Goal: Check status: Check status

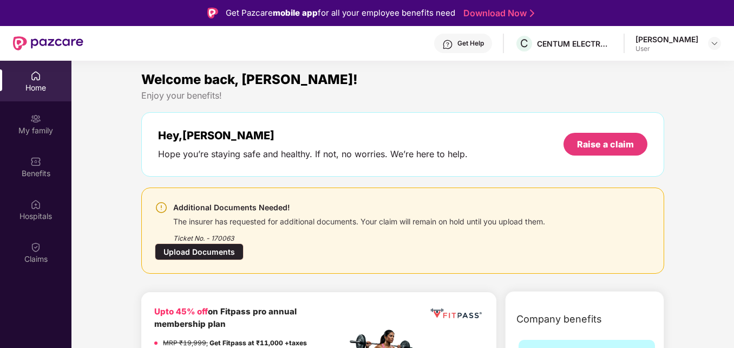
scroll to position [54, 0]
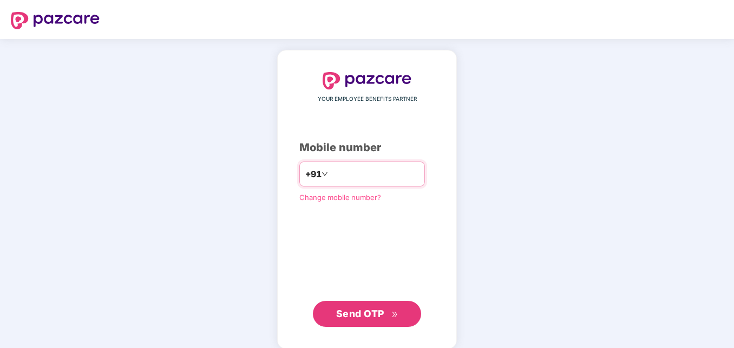
drag, startPoint x: 0, startPoint y: 0, endPoint x: 381, endPoint y: 174, distance: 418.8
click at [381, 174] on input "number" at bounding box center [374, 173] width 89 height 17
type input "**********"
click at [372, 309] on span "Send OTP" at bounding box center [360, 313] width 48 height 11
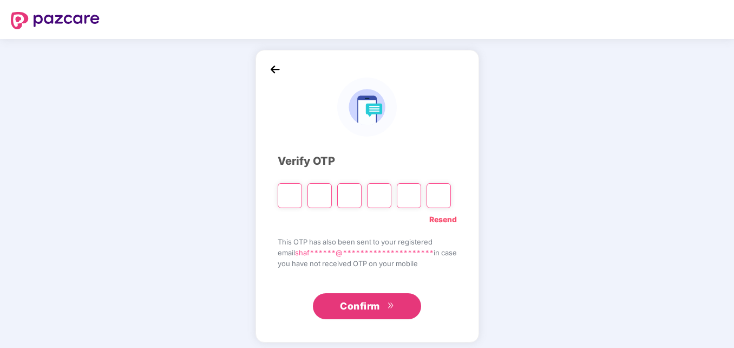
type input "*"
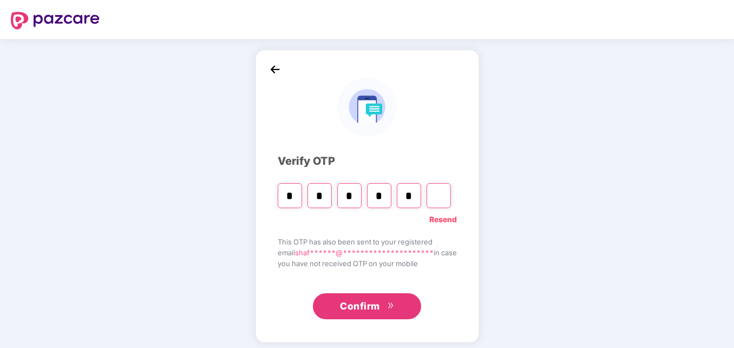
type input "*"
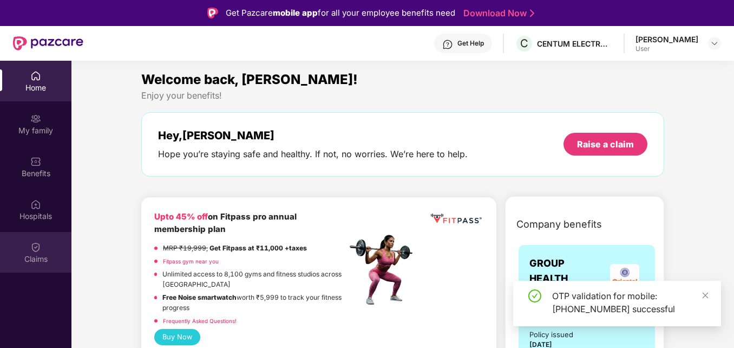
click at [38, 246] on img at bounding box center [35, 247] width 11 height 11
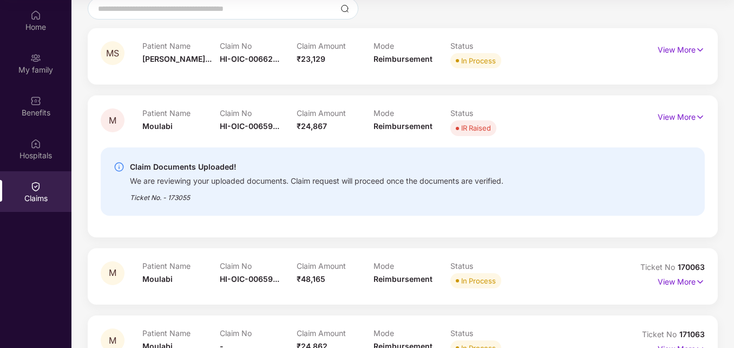
scroll to position [85, 0]
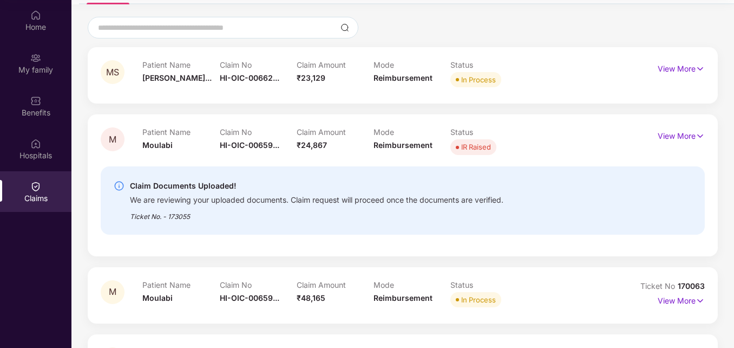
click at [521, 88] on div "Status In Process" at bounding box center [489, 75] width 77 height 30
click at [482, 84] on div "In Process" at bounding box center [478, 79] width 35 height 11
click at [666, 138] on p "View More" at bounding box center [681, 134] width 47 height 15
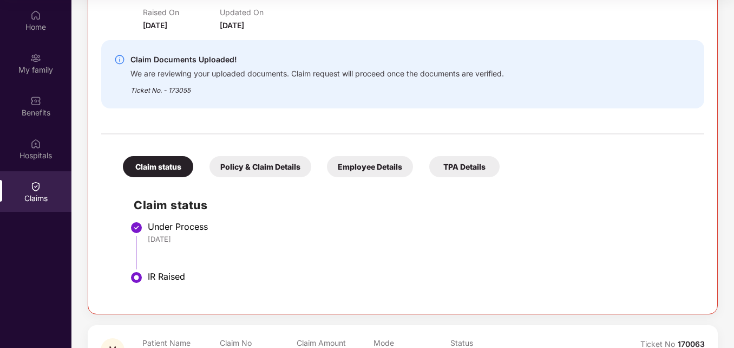
scroll to position [248, 0]
click at [178, 165] on div "Claim status" at bounding box center [158, 165] width 70 height 21
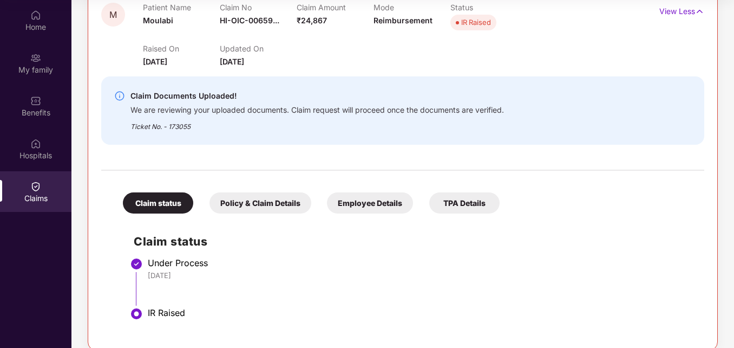
scroll to position [193, 0]
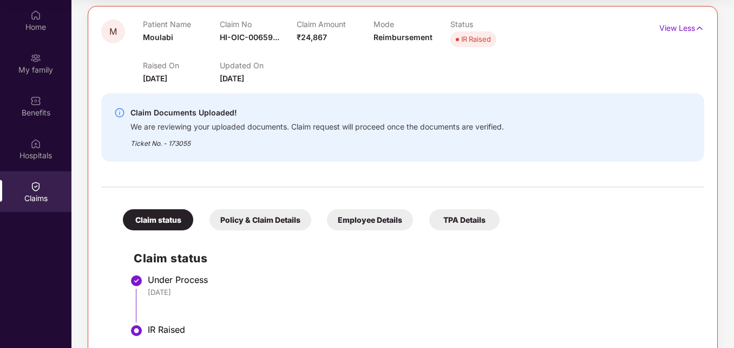
click at [253, 133] on div "Ticket No. - 173055" at bounding box center [318, 140] width 374 height 17
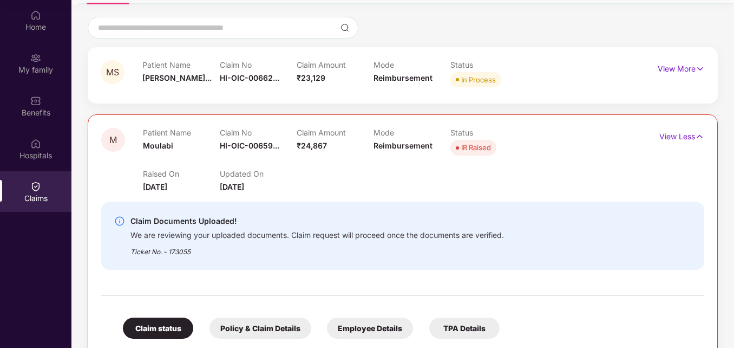
click at [467, 152] on div "IR Raised" at bounding box center [476, 147] width 30 height 11
click at [689, 136] on p "View Less" at bounding box center [682, 135] width 45 height 15
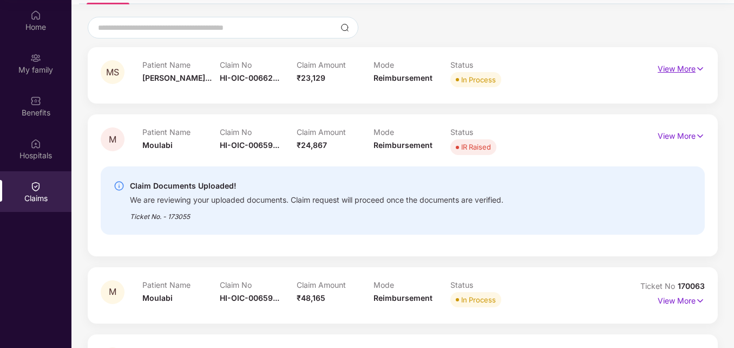
click at [687, 64] on p "View More" at bounding box center [681, 67] width 47 height 15
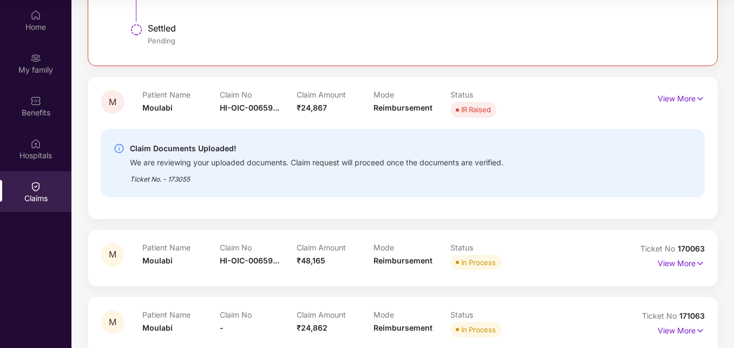
scroll to position [399, 0]
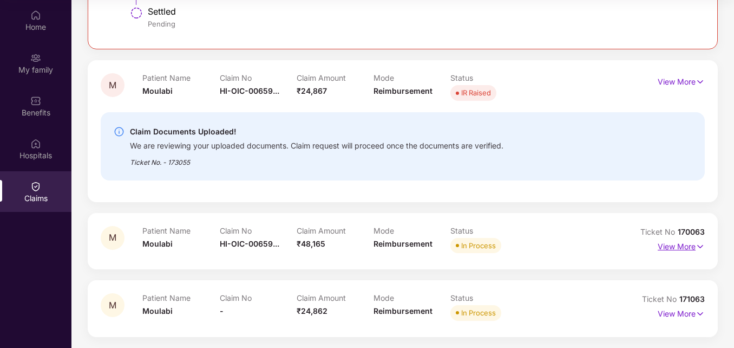
click at [674, 242] on p "View More" at bounding box center [681, 245] width 47 height 15
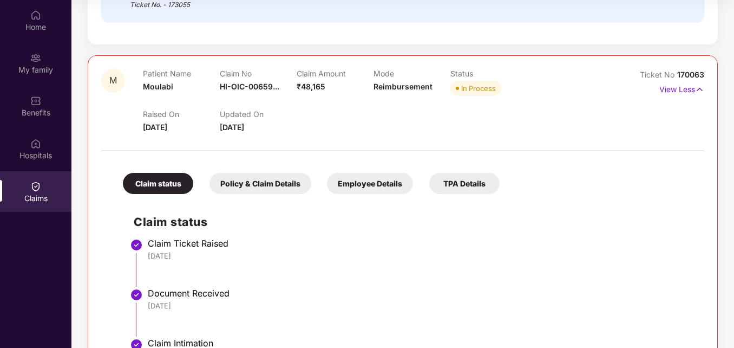
scroll to position [519, 0]
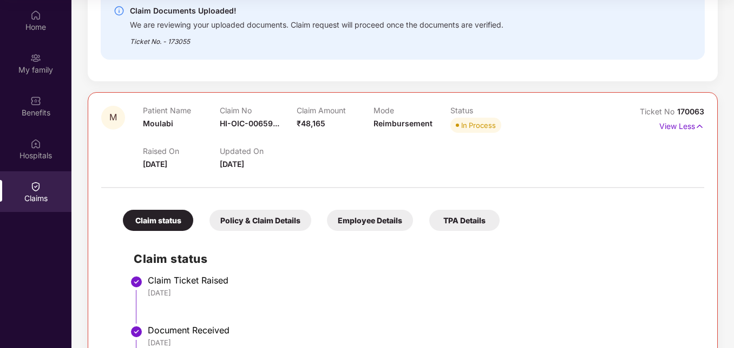
click at [686, 127] on p "View Less" at bounding box center [682, 125] width 45 height 15
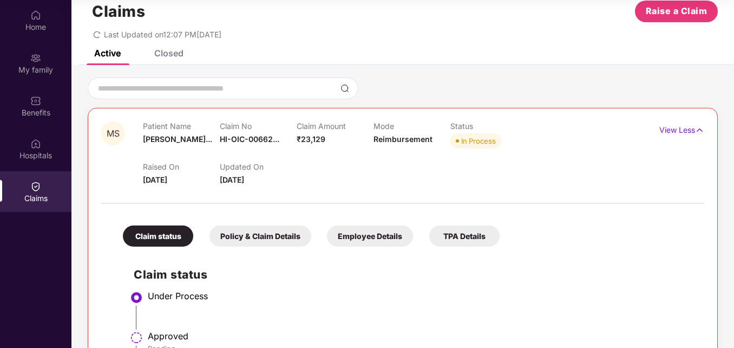
scroll to position [19, 0]
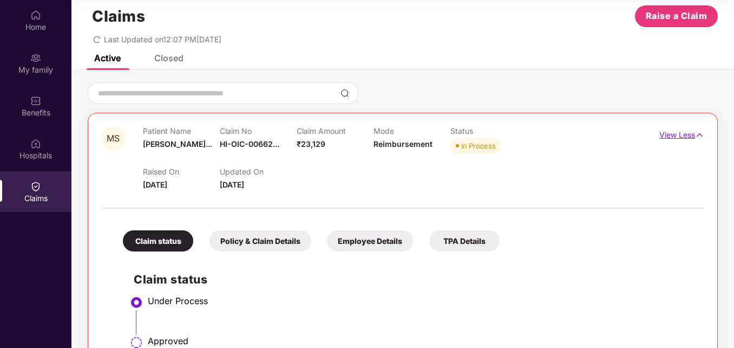
click at [701, 131] on img at bounding box center [699, 135] width 9 height 12
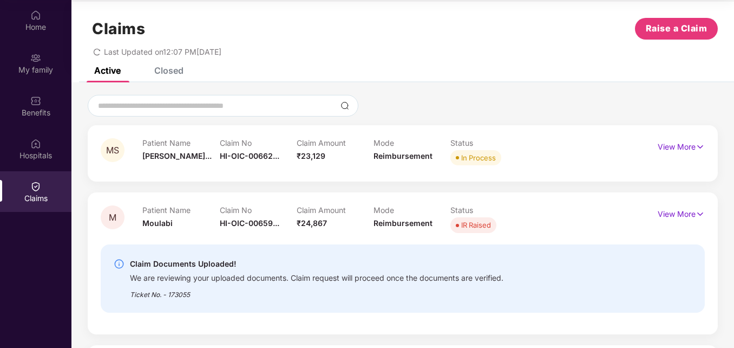
scroll to position [0, 0]
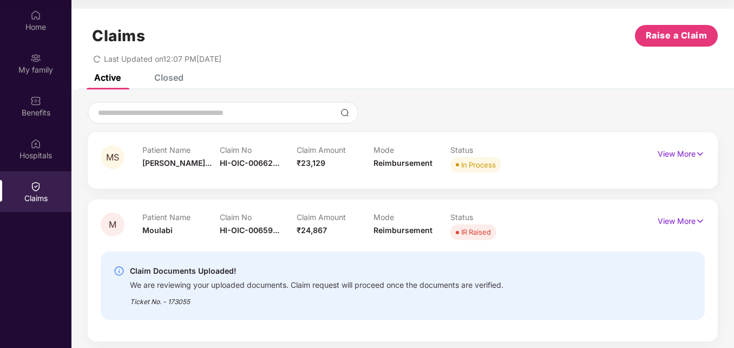
click at [160, 82] on div "Closed" at bounding box center [168, 77] width 29 height 11
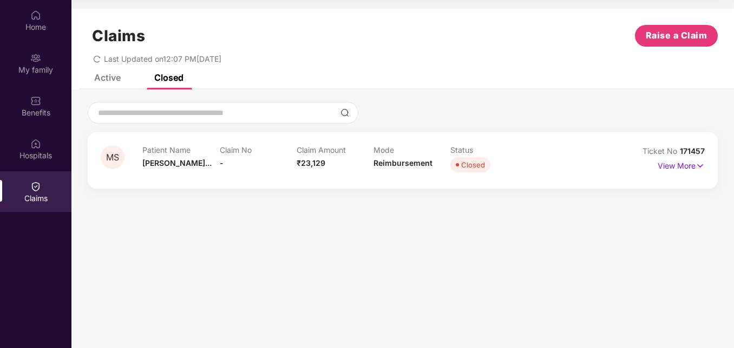
click at [109, 79] on div "Active" at bounding box center [107, 77] width 27 height 11
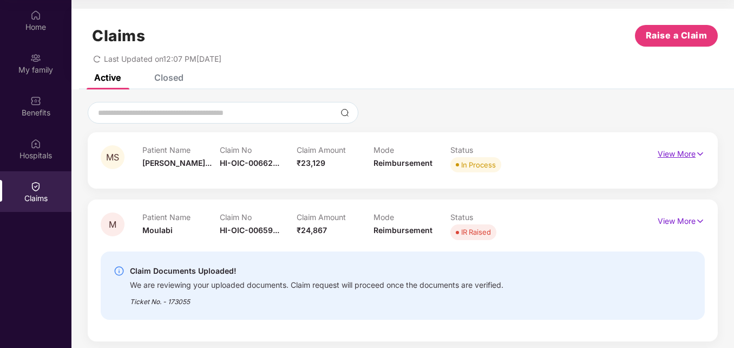
click at [678, 151] on p "View More" at bounding box center [681, 152] width 47 height 15
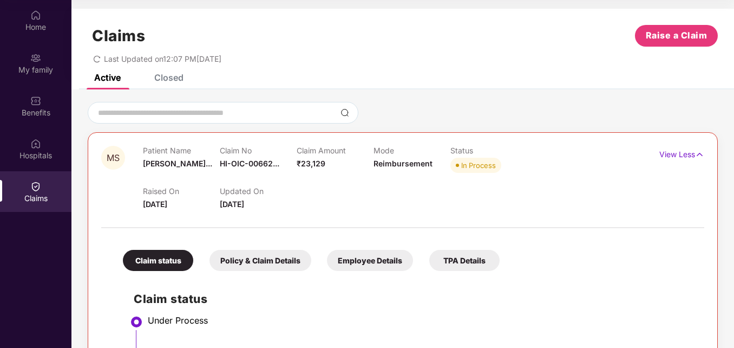
click at [453, 255] on div "TPA Details" at bounding box center [465, 260] width 70 height 21
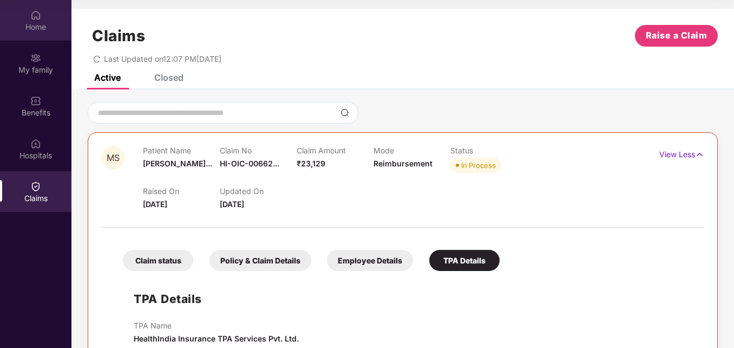
click at [43, 24] on div "Home" at bounding box center [35, 27] width 71 height 11
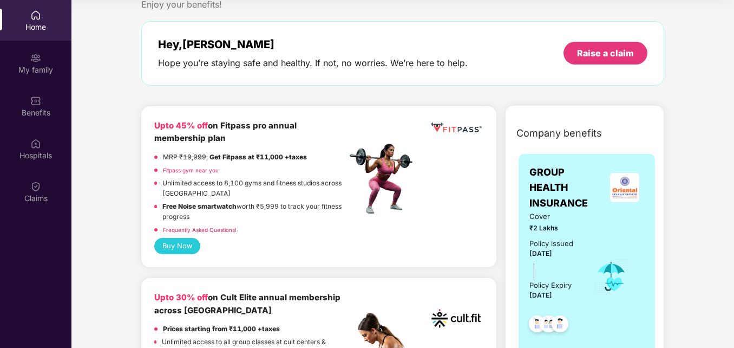
scroll to position [54, 0]
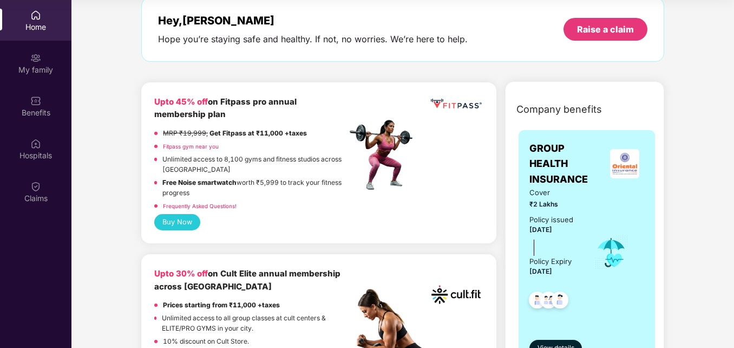
click at [176, 223] on button "Buy Now" at bounding box center [176, 222] width 45 height 16
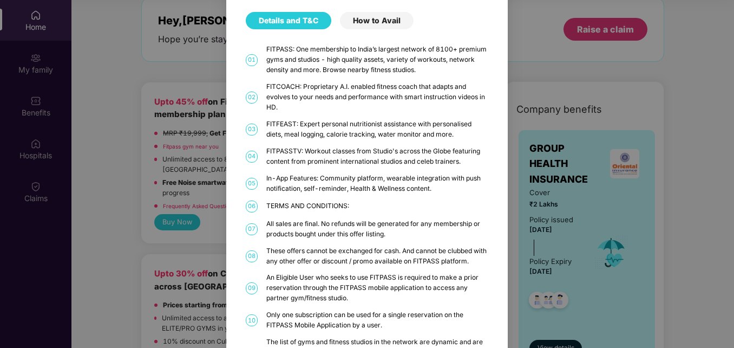
scroll to position [0, 0]
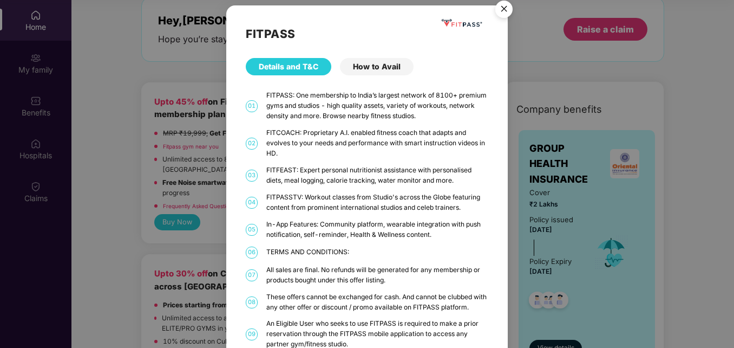
click at [507, 8] on img "Close" at bounding box center [504, 11] width 30 height 30
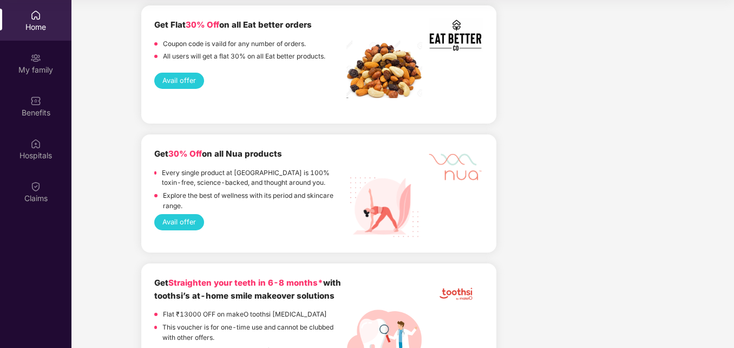
scroll to position [812, 0]
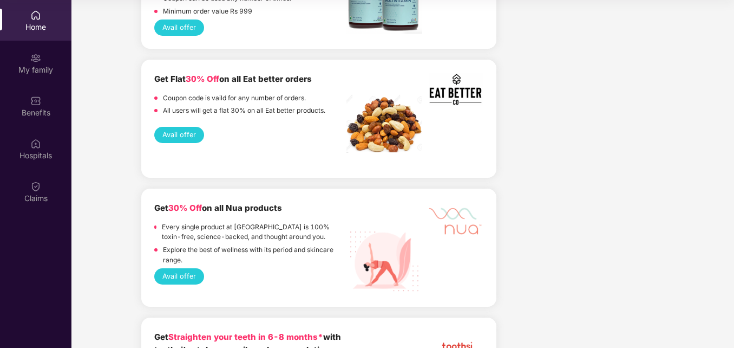
click at [192, 132] on button "Avail offer" at bounding box center [178, 135] width 49 height 16
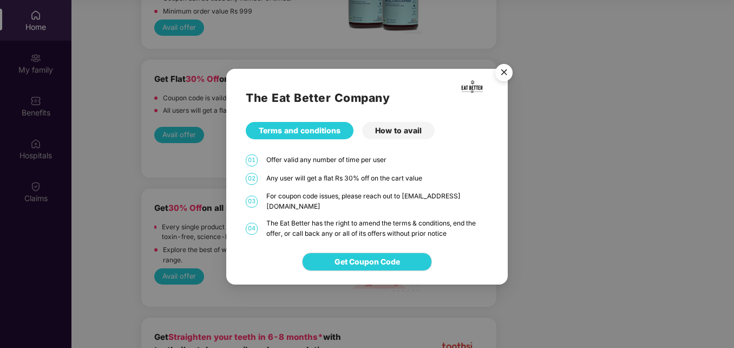
click at [407, 127] on div "How to avail" at bounding box center [398, 130] width 73 height 17
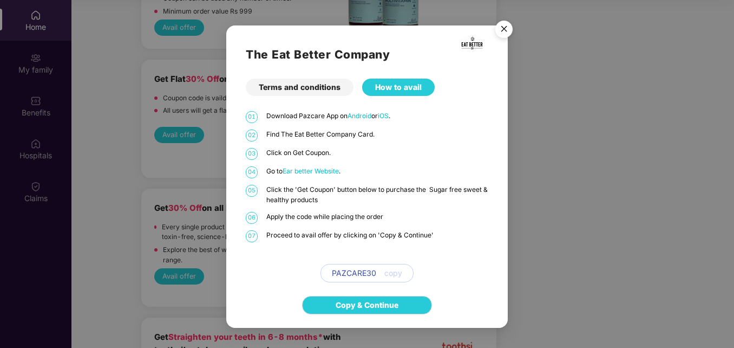
click at [303, 87] on div "Terms and conditions" at bounding box center [300, 87] width 108 height 17
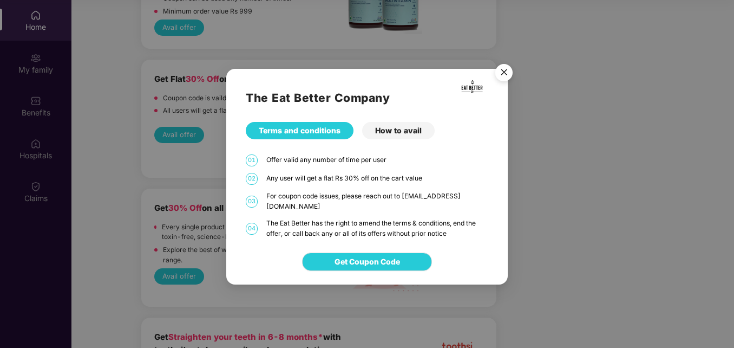
click at [502, 82] on img "Close" at bounding box center [504, 74] width 30 height 30
